Goal: Complete application form

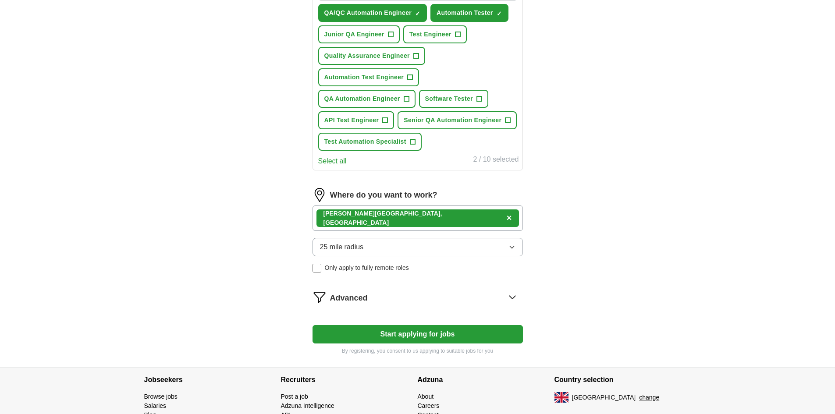
scroll to position [394, 0]
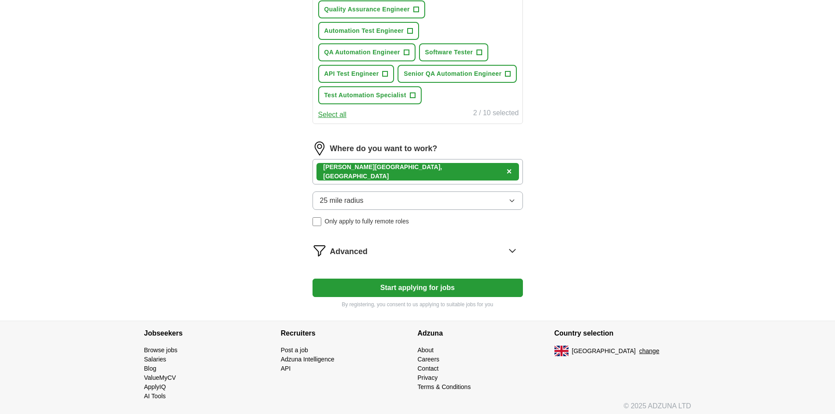
click at [428, 203] on button "25 mile radius" at bounding box center [417, 200] width 210 height 18
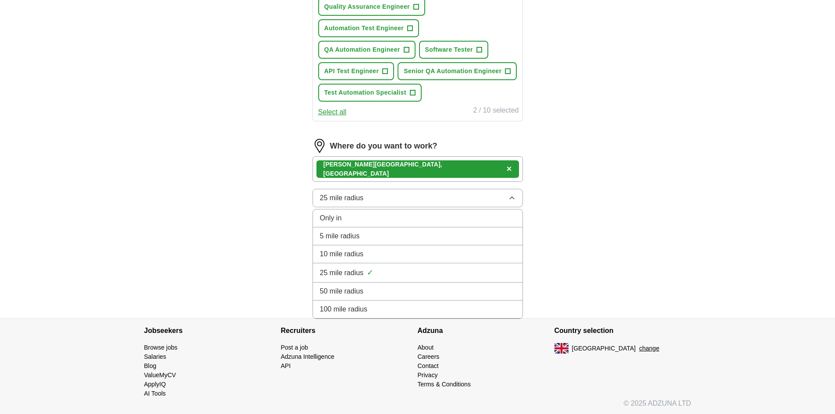
scroll to position [399, 0]
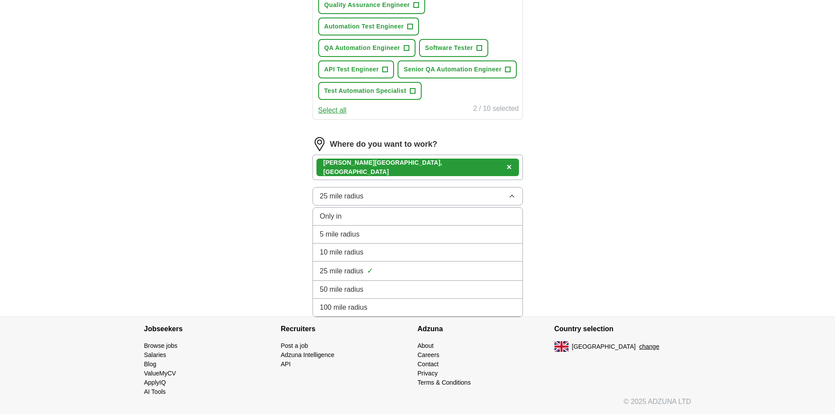
click at [434, 307] on div "100 mile radius" at bounding box center [417, 307] width 195 height 11
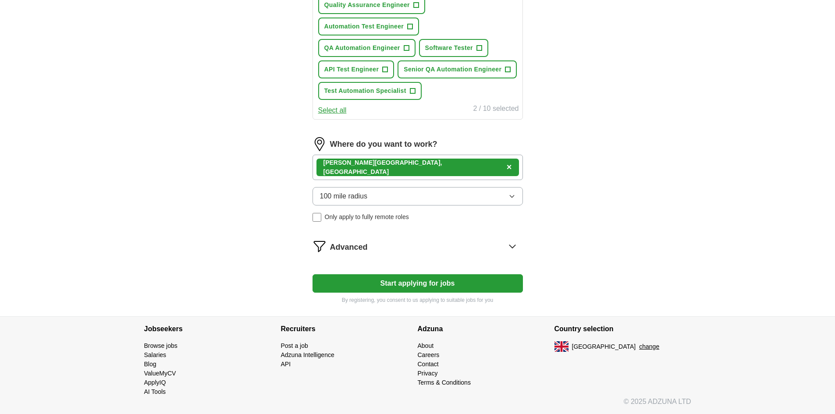
click at [477, 163] on div "[PERSON_NAME][GEOGRAPHIC_DATA], [GEOGRAPHIC_DATA] ×" at bounding box center [417, 167] width 210 height 25
click at [470, 168] on div "[PERSON_NAME][GEOGRAPHIC_DATA], [GEOGRAPHIC_DATA] ×" at bounding box center [417, 167] width 210 height 25
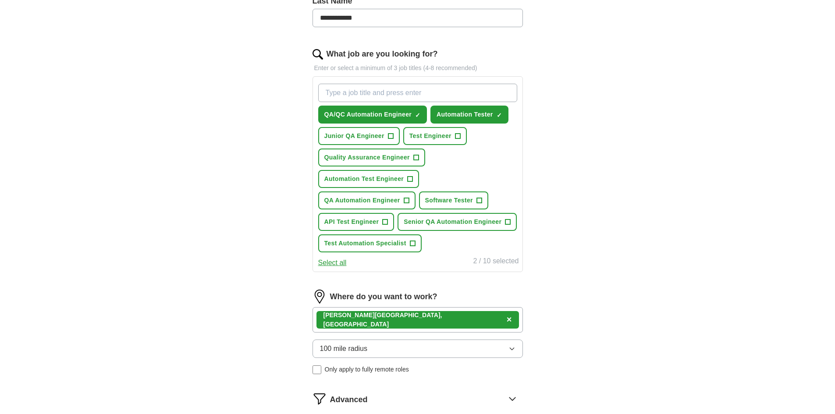
scroll to position [223, 0]
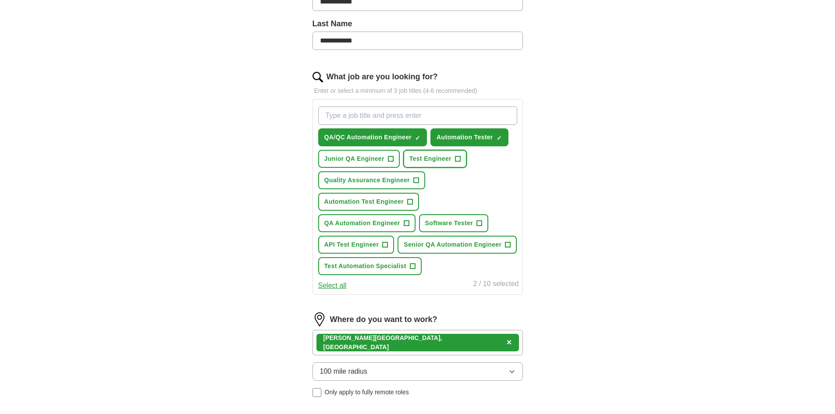
click at [444, 155] on span "Test Engineer" at bounding box center [430, 158] width 42 height 9
click at [388, 185] on button "Quality Assurance Engineer +" at bounding box center [371, 180] width 107 height 18
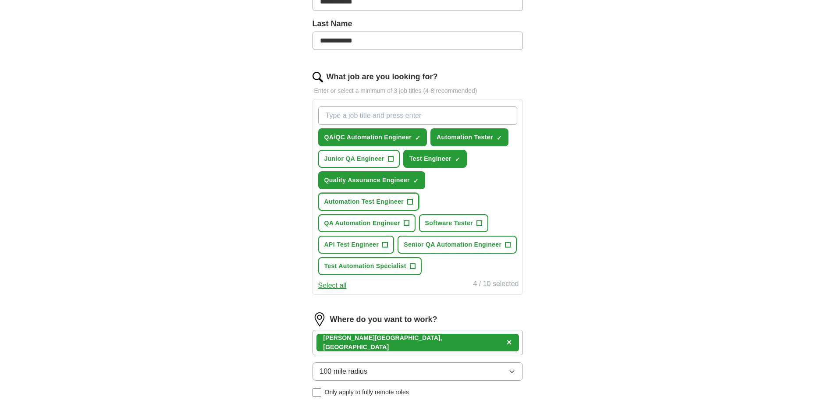
click at [383, 202] on span "Automation Test Engineer" at bounding box center [364, 201] width 80 height 9
click at [458, 226] on span "Software Tester" at bounding box center [449, 223] width 48 height 9
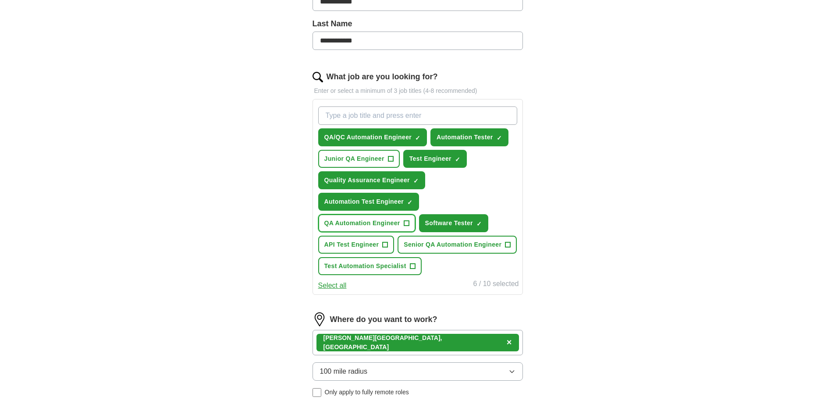
click at [360, 226] on span "QA Automation Engineer" at bounding box center [362, 223] width 76 height 9
click at [372, 249] on button "API Test Engineer +" at bounding box center [356, 245] width 76 height 18
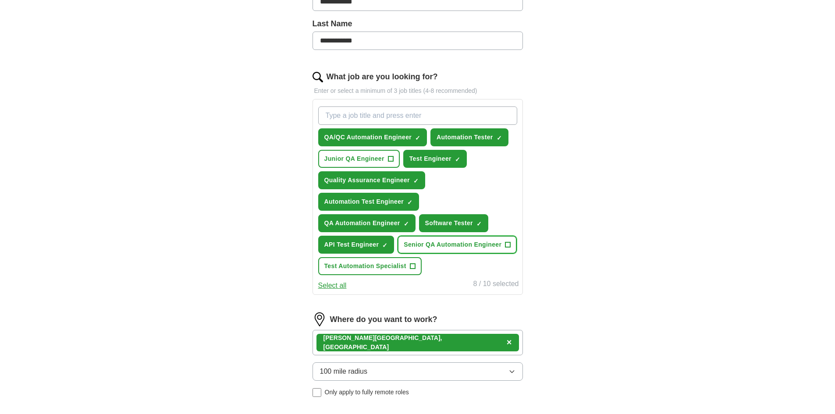
click at [438, 248] on span "Senior QA Automation Engineer" at bounding box center [452, 244] width 98 height 9
click at [425, 242] on span "Senior QA Automation Engineer" at bounding box center [452, 244] width 98 height 9
click at [400, 265] on span "Test Automation Specialist" at bounding box center [365, 266] width 82 height 9
click at [327, 287] on button "Select all" at bounding box center [332, 285] width 28 height 11
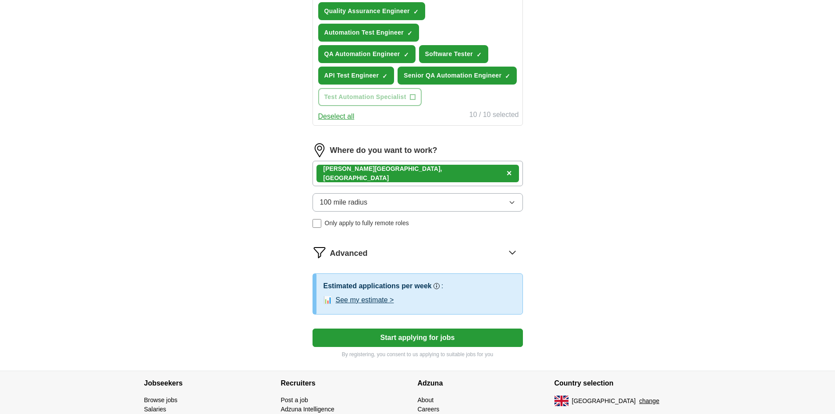
scroll to position [399, 0]
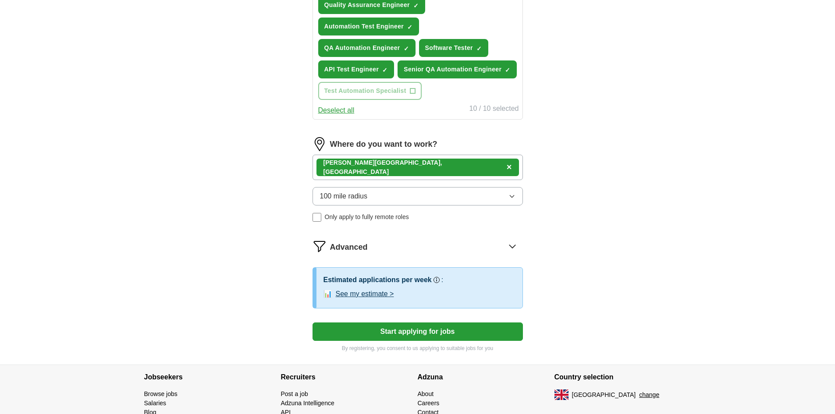
click at [507, 246] on icon at bounding box center [512, 246] width 14 height 14
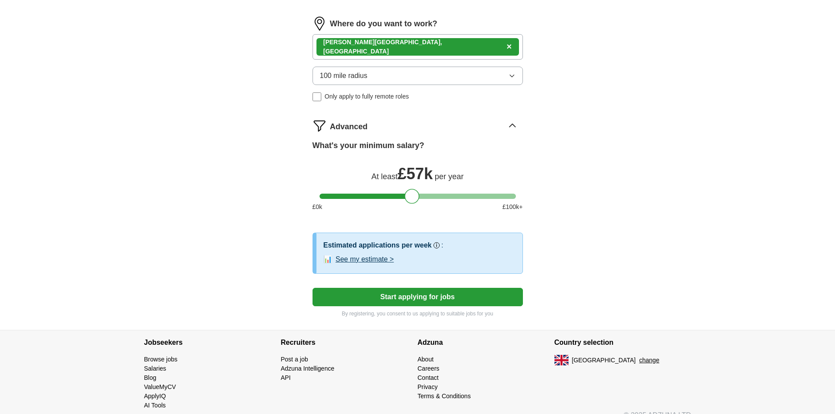
scroll to position [533, 0]
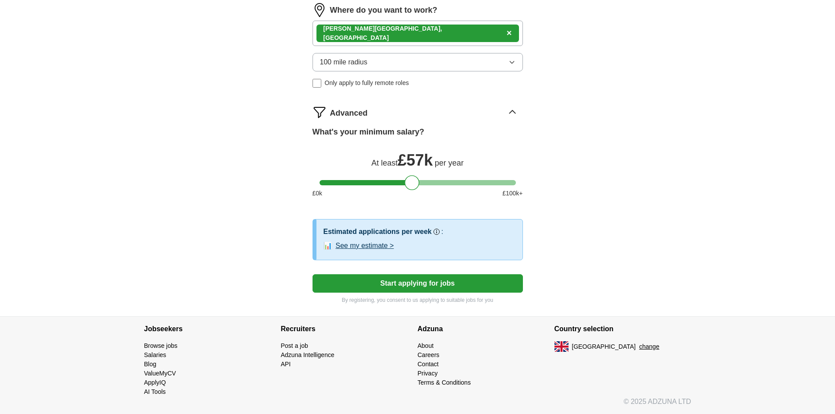
click at [460, 286] on button "Start applying for jobs" at bounding box center [417, 283] width 210 height 18
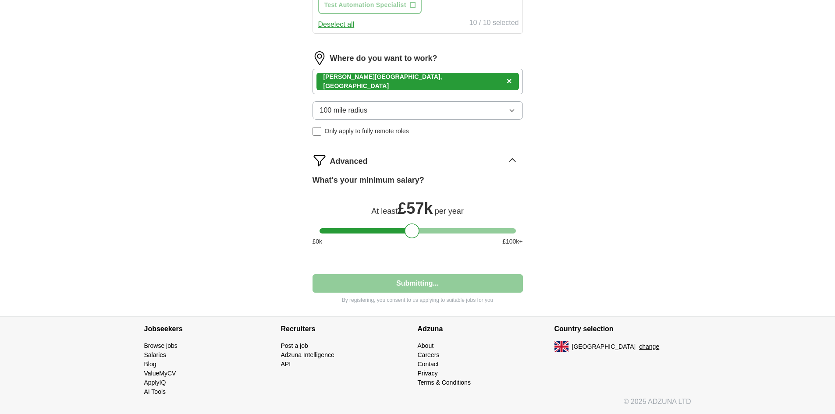
scroll to position [485, 0]
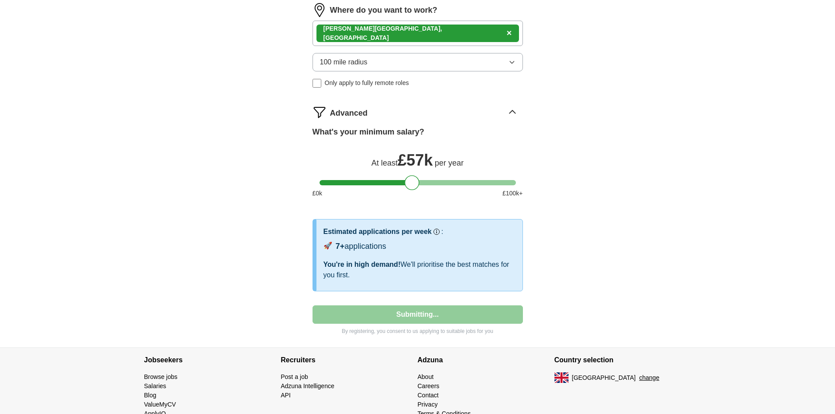
select select "**"
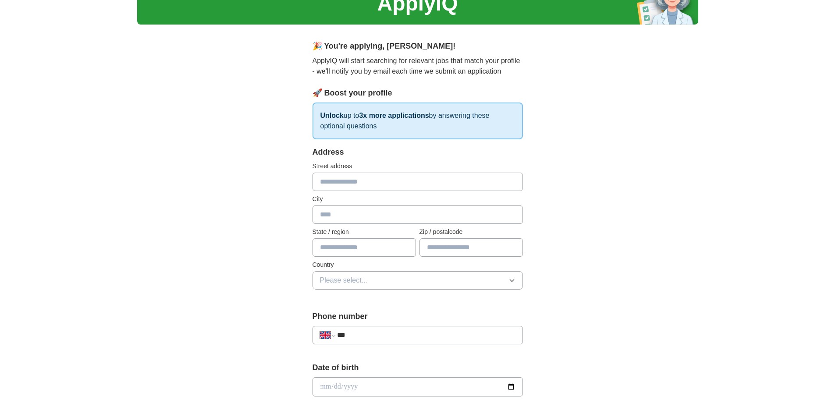
scroll to position [0, 0]
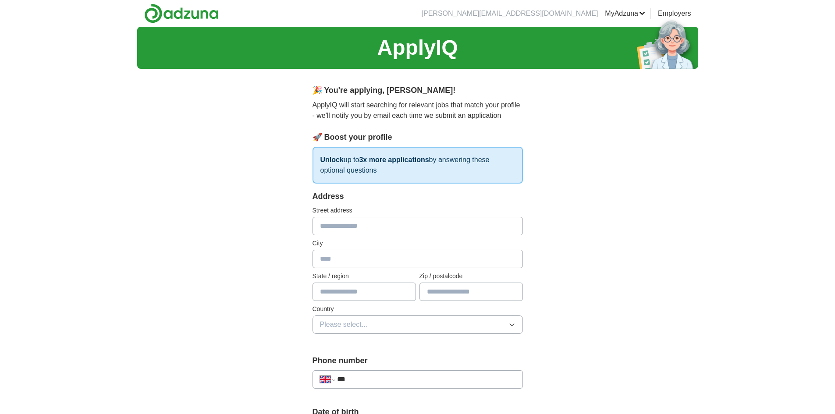
click at [425, 229] on input "text" at bounding box center [417, 226] width 210 height 18
type input "**********"
click at [355, 293] on input "text" at bounding box center [363, 292] width 103 height 18
drag, startPoint x: 386, startPoint y: 295, endPoint x: 311, endPoint y: 291, distance: 75.0
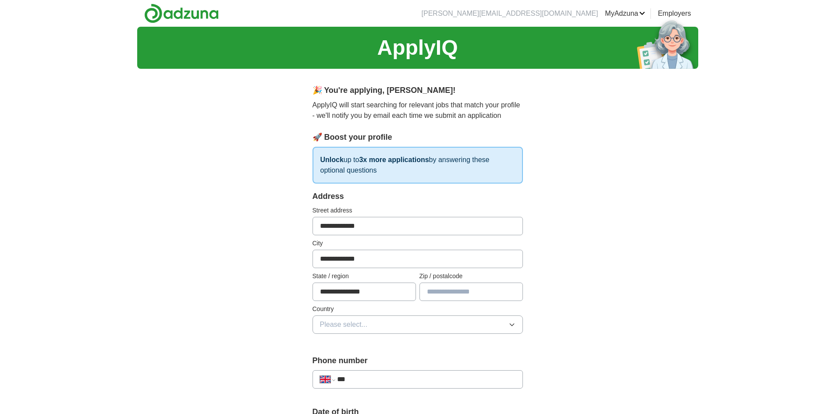
click at [345, 293] on input "**********" at bounding box center [363, 292] width 103 height 18
type input "**********"
click at [437, 290] on input "text" at bounding box center [470, 292] width 103 height 18
type input "*******"
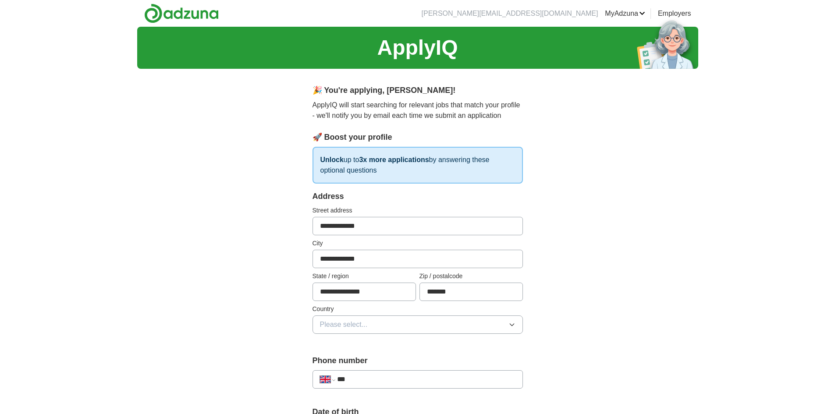
click at [446, 326] on button "Please select..." at bounding box center [417, 324] width 210 height 18
click at [446, 346] on div "[GEOGRAPHIC_DATA]" at bounding box center [417, 345] width 195 height 11
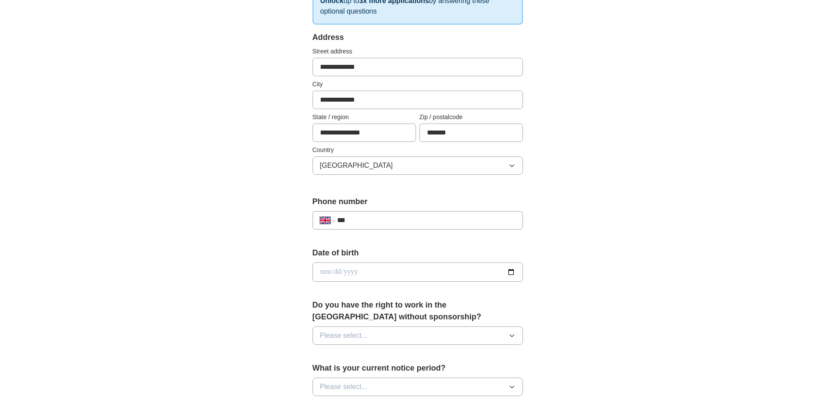
scroll to position [175, 0]
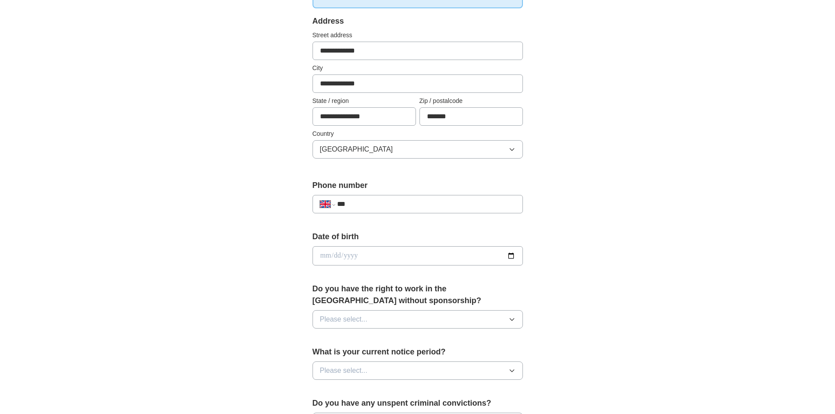
click at [417, 205] on input "***" at bounding box center [426, 204] width 178 height 11
type input "**********"
click at [403, 252] on input "date" at bounding box center [417, 255] width 210 height 19
type input "**********"
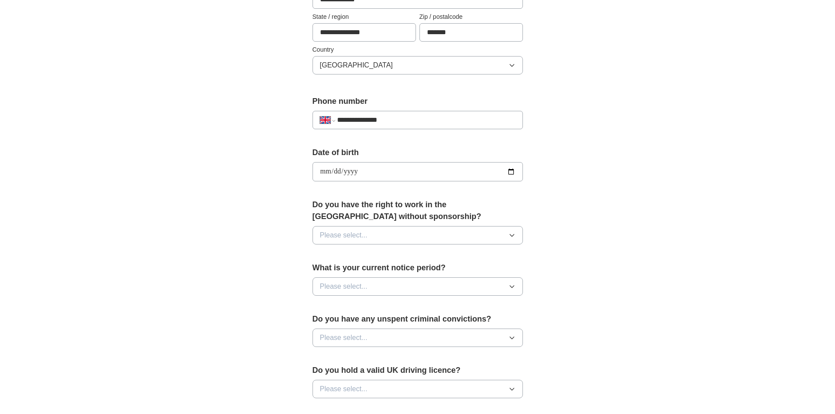
scroll to position [263, 0]
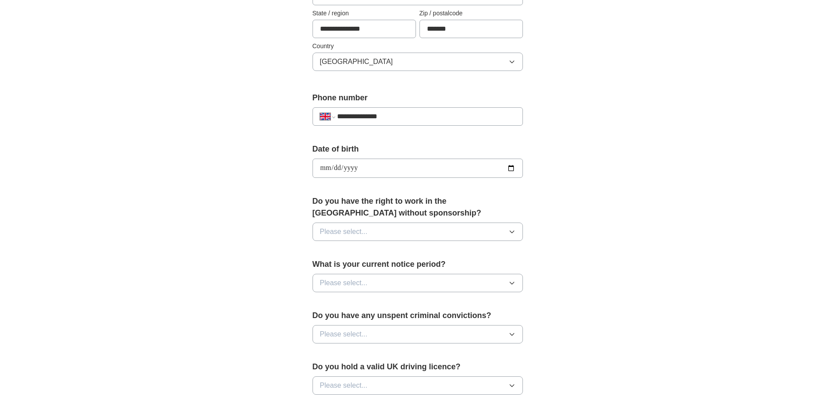
click at [377, 226] on button "Please select..." at bounding box center [417, 232] width 210 height 18
click at [375, 271] on div "No" at bounding box center [417, 270] width 195 height 11
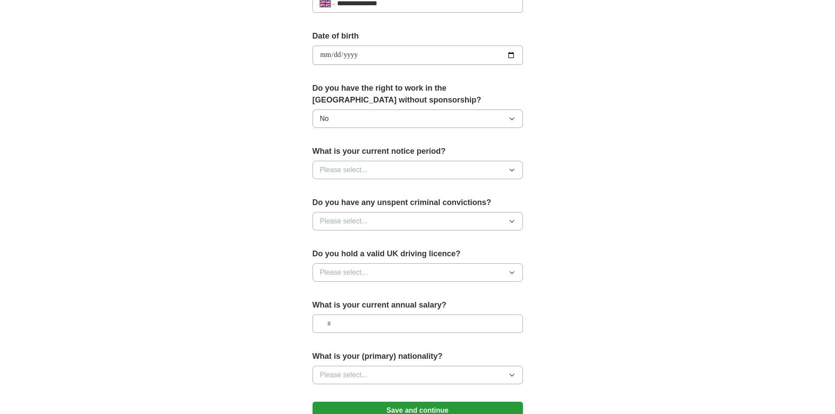
scroll to position [394, 0]
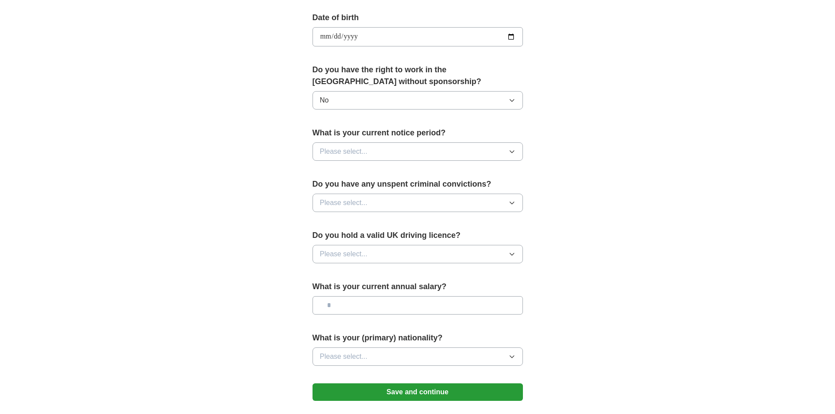
drag, startPoint x: 422, startPoint y: 154, endPoint x: 426, endPoint y: 158, distance: 5.6
click at [423, 154] on button "Please select..." at bounding box center [417, 151] width 210 height 18
click at [383, 229] on div "1 month" at bounding box center [417, 225] width 195 height 11
click at [413, 207] on button "Please select..." at bounding box center [417, 203] width 210 height 18
click at [392, 237] on div "No" at bounding box center [417, 241] width 195 height 11
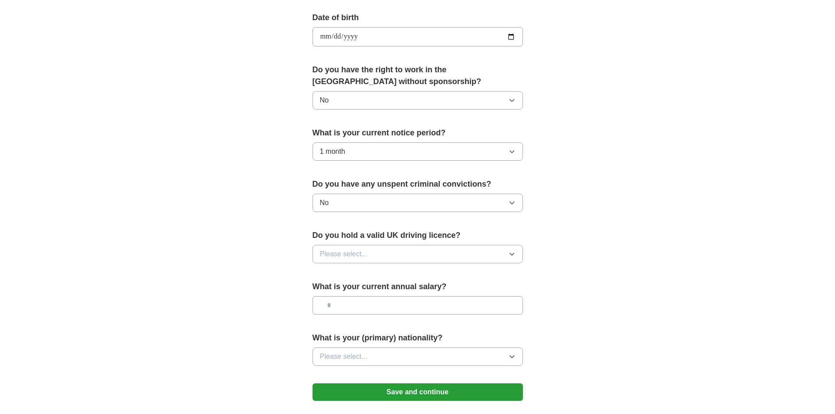
click at [395, 255] on button "Please select..." at bounding box center [417, 254] width 210 height 18
click at [390, 275] on div "Yes" at bounding box center [417, 274] width 195 height 11
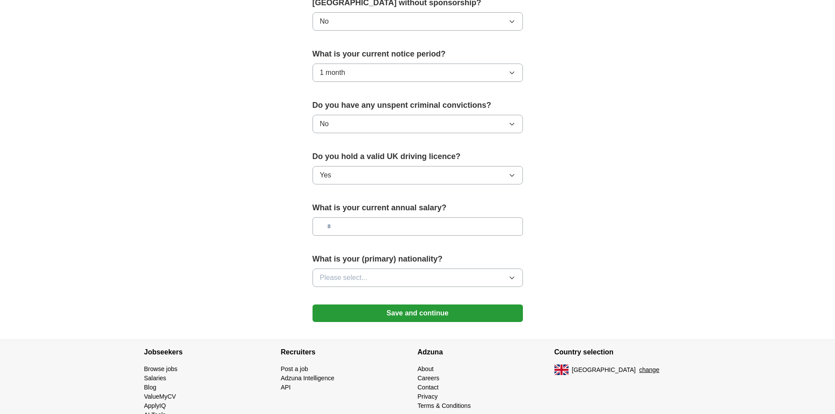
scroll to position [496, 0]
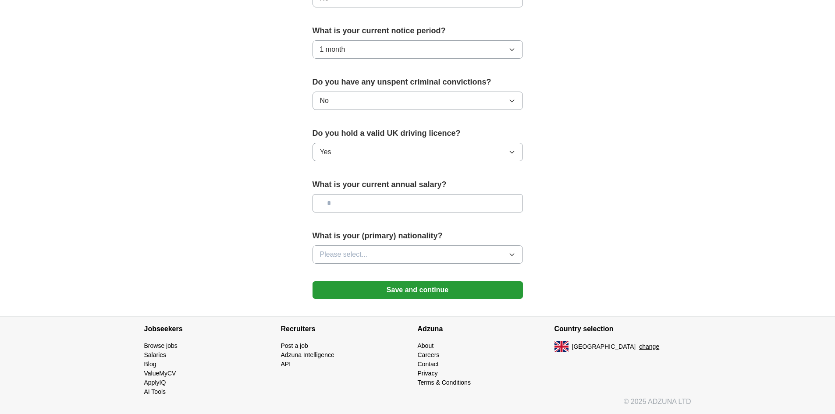
click at [388, 199] on input "text" at bounding box center [417, 203] width 210 height 18
type input "*******"
click at [415, 257] on button "Please select..." at bounding box center [417, 254] width 210 height 18
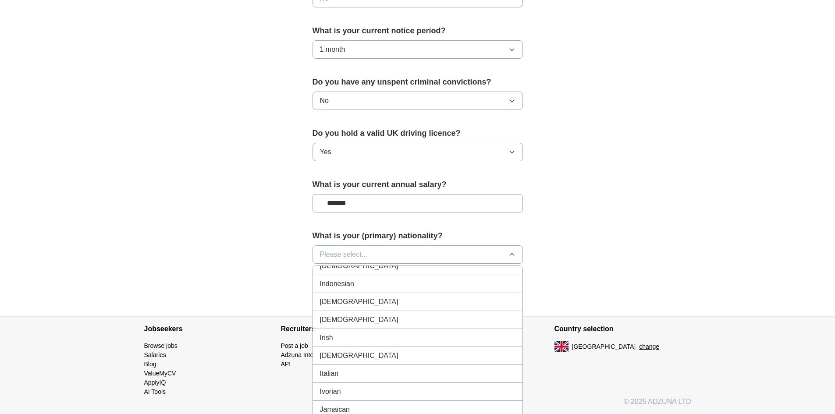
scroll to position [1402, 0]
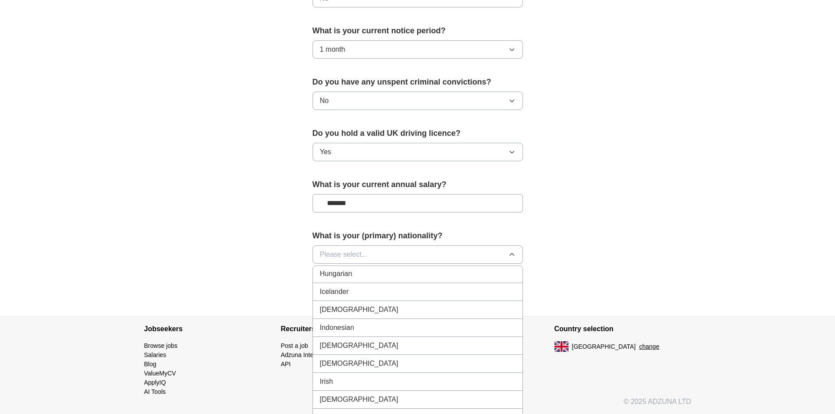
click at [403, 307] on div "[DEMOGRAPHIC_DATA]" at bounding box center [417, 309] width 195 height 11
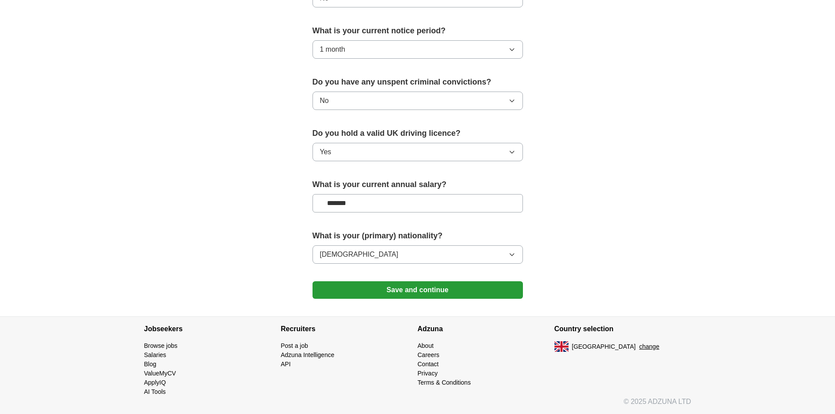
click at [454, 293] on button "Save and continue" at bounding box center [417, 290] width 210 height 18
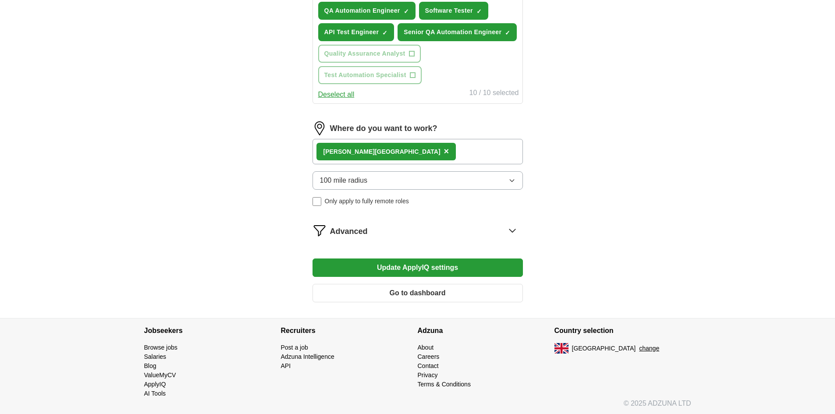
scroll to position [438, 0]
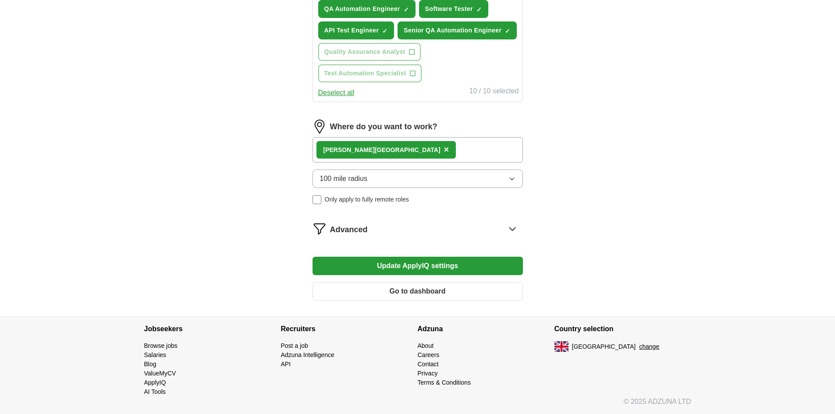
click at [516, 227] on icon at bounding box center [512, 229] width 14 height 14
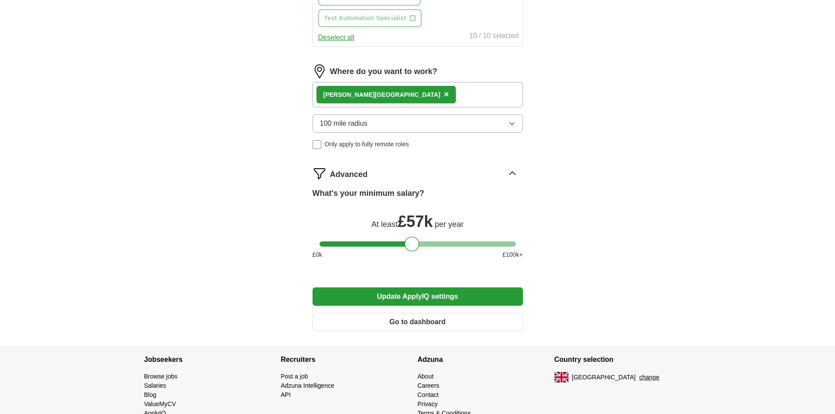
scroll to position [524, 0]
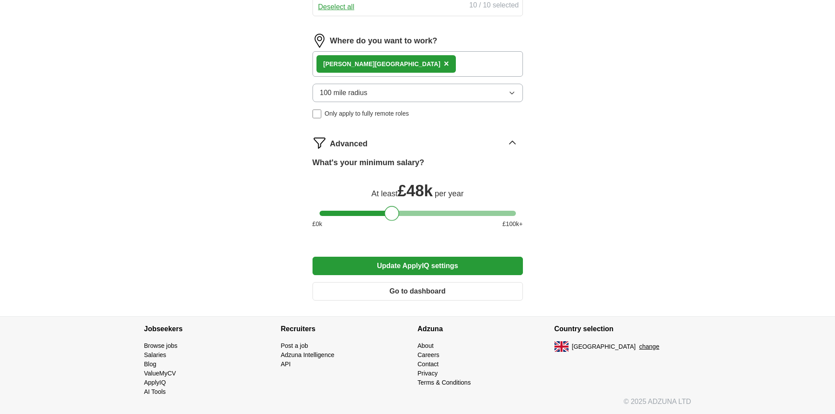
drag, startPoint x: 411, startPoint y: 214, endPoint x: 391, endPoint y: 214, distance: 19.7
click at [391, 214] on div at bounding box center [391, 213] width 15 height 15
click at [490, 263] on button "Update ApplyIQ settings" at bounding box center [417, 266] width 210 height 18
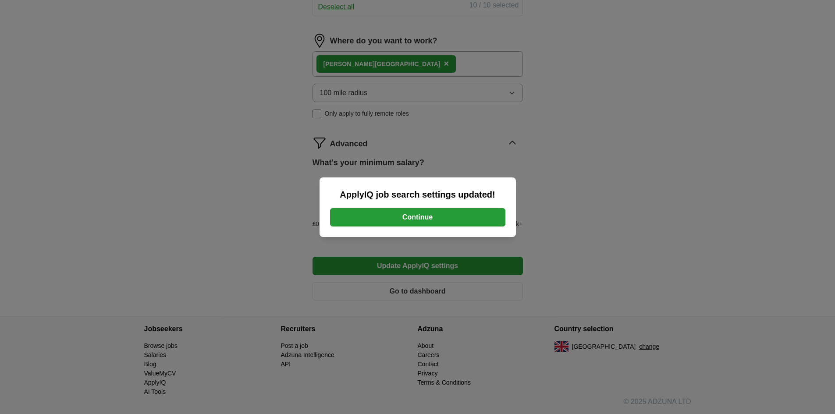
click at [405, 213] on button "Continue" at bounding box center [417, 217] width 175 height 18
